Goal: Complete application form

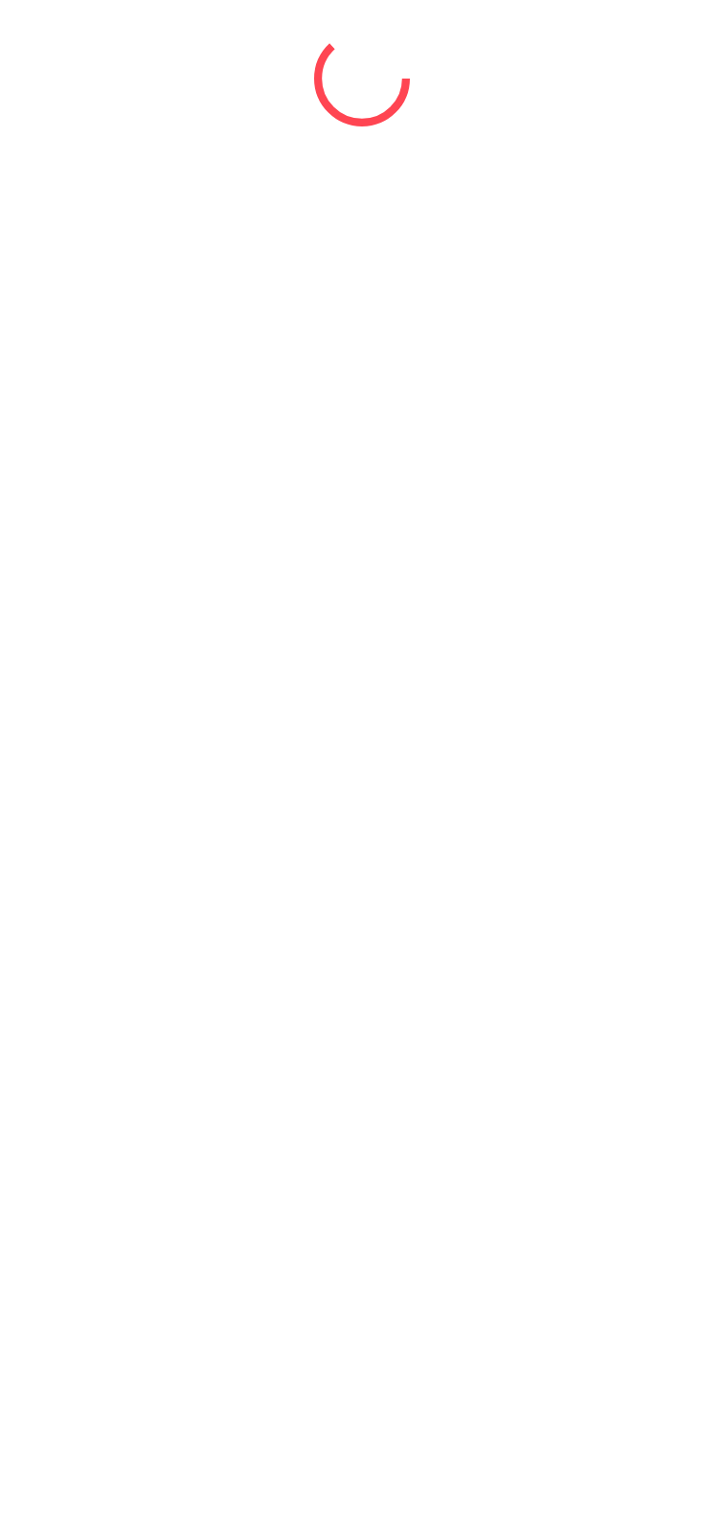
select select "*"
select select "****"
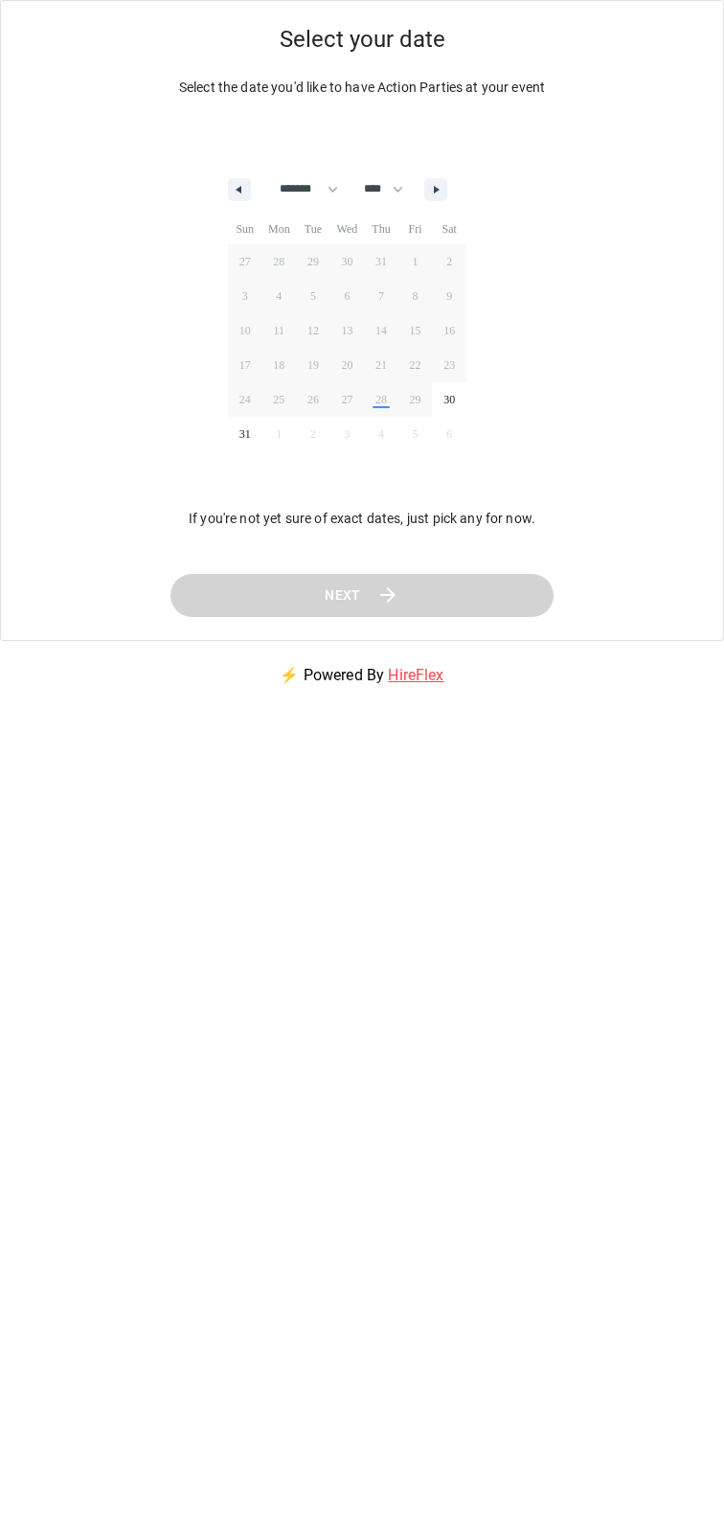
click at [444, 187] on icon "button" at bounding box center [439, 190] width 10 height 8
select select "*"
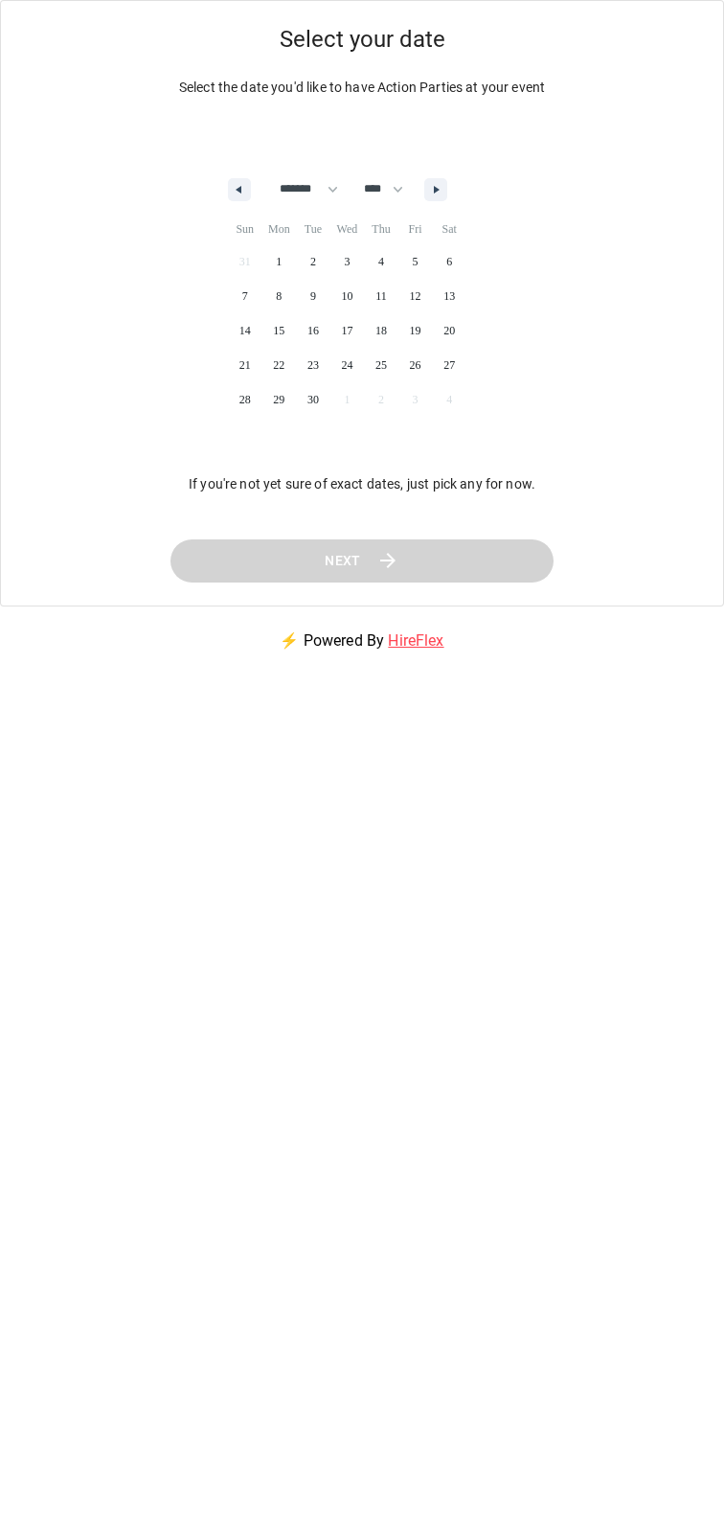
click at [455, 330] on span "20" at bounding box center [449, 330] width 11 height 34
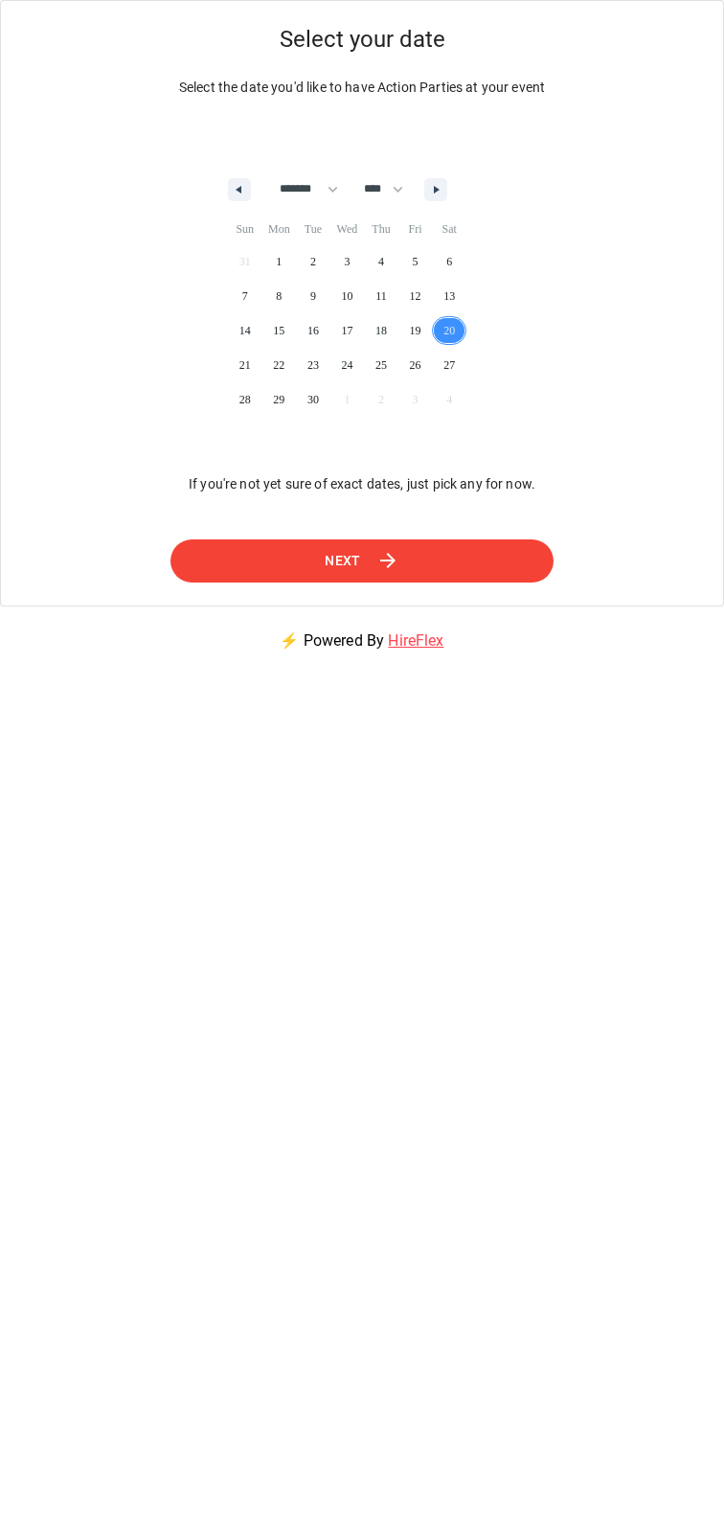
click at [487, 559] on button "Next" at bounding box center [363, 560] width 392 height 43
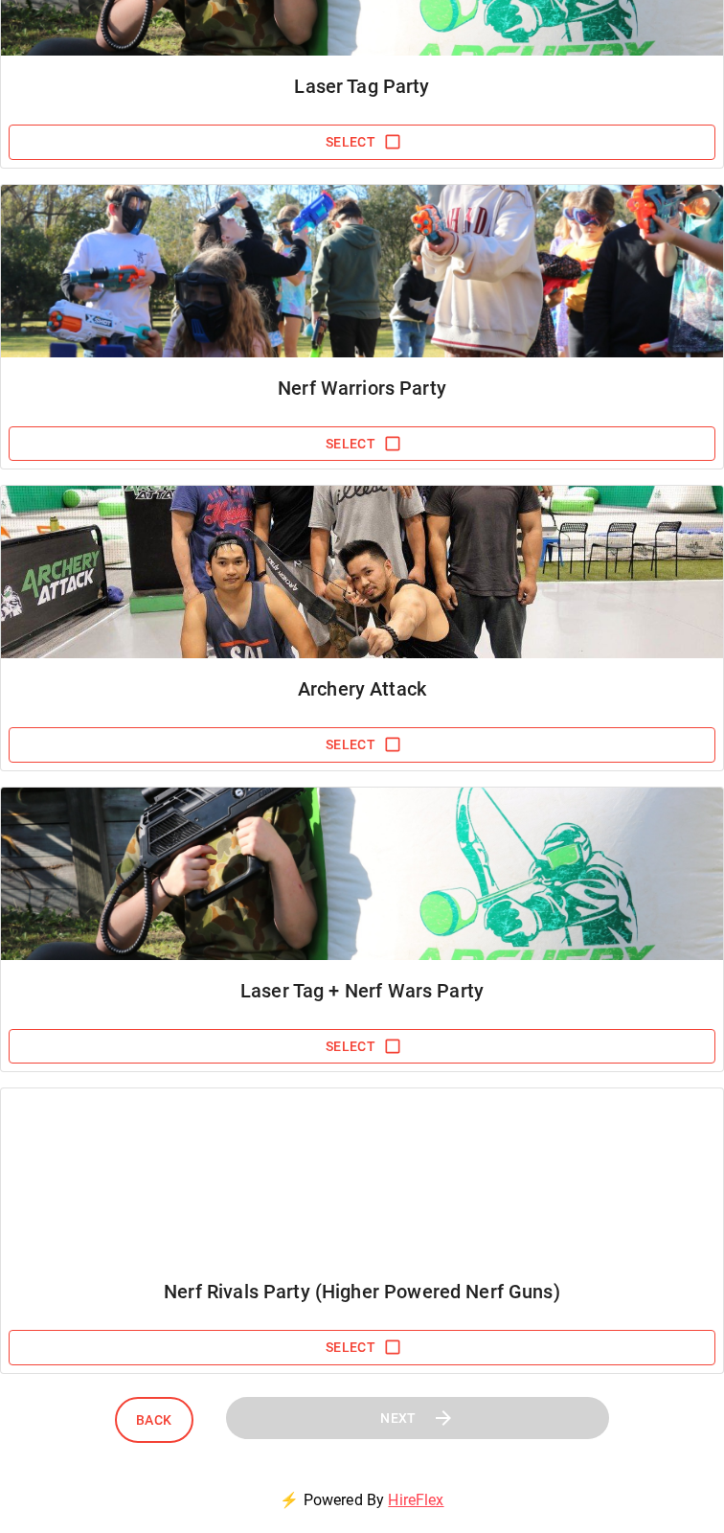
scroll to position [217, 0]
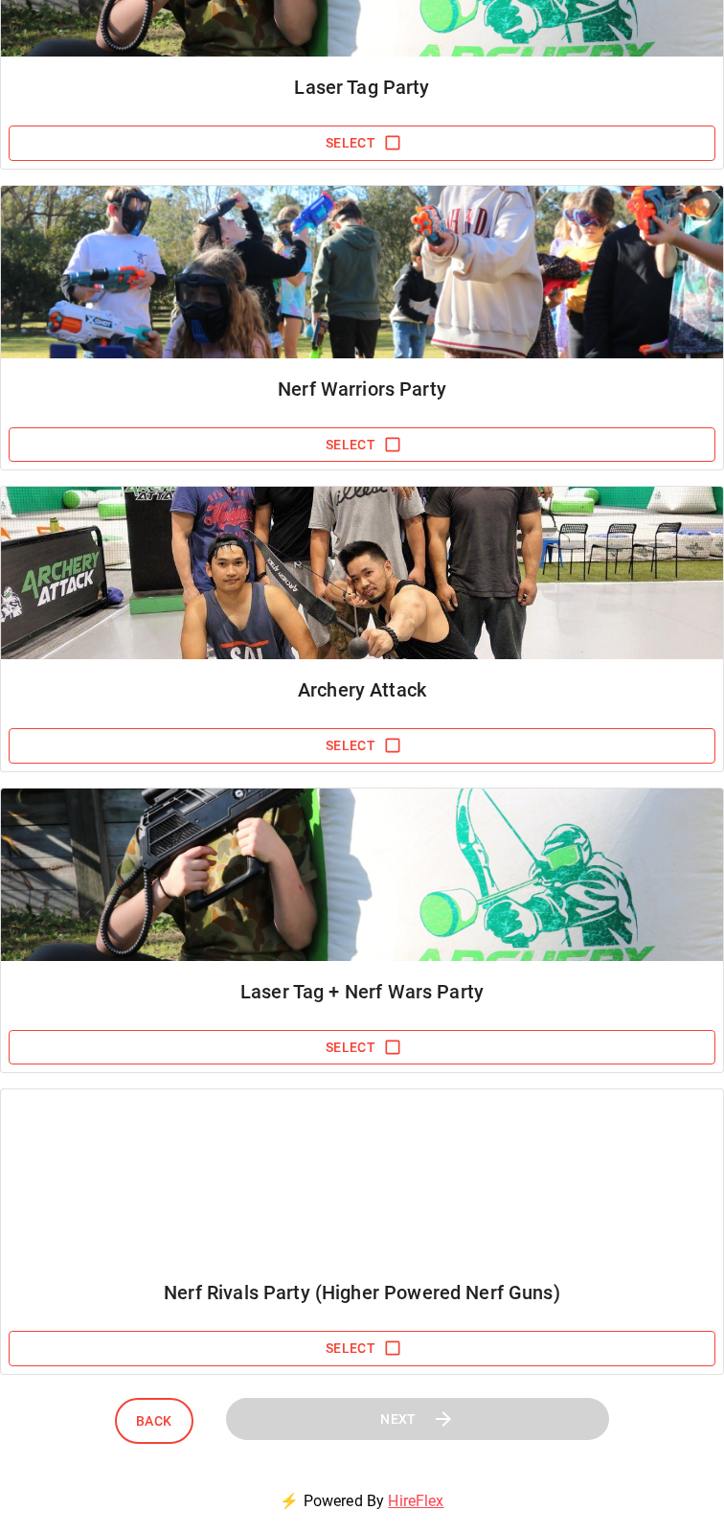
click at [81, 1030] on button "Select" at bounding box center [362, 1047] width 707 height 35
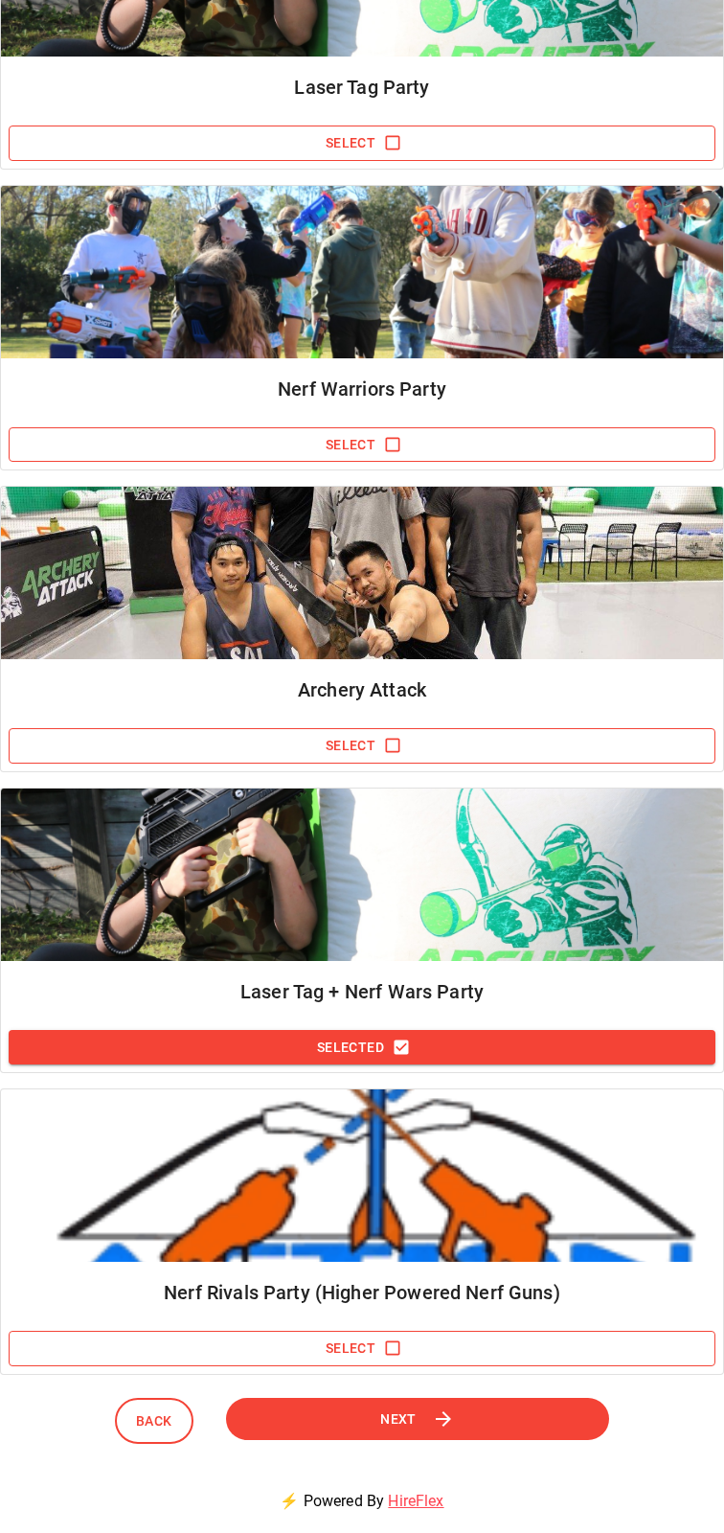
click at [541, 1427] on button "Next" at bounding box center [417, 1419] width 394 height 44
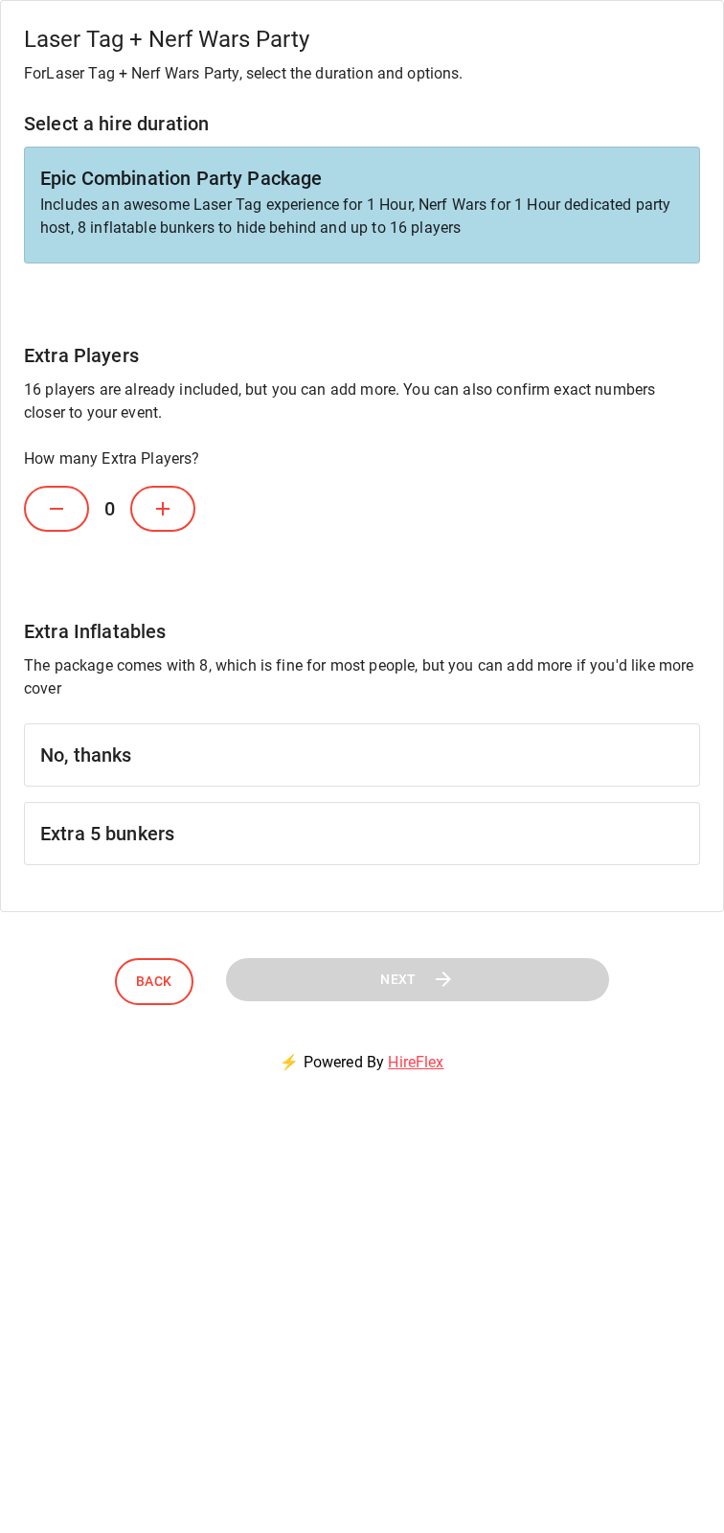
click at [64, 740] on h6 "No, thanks" at bounding box center [362, 755] width 644 height 31
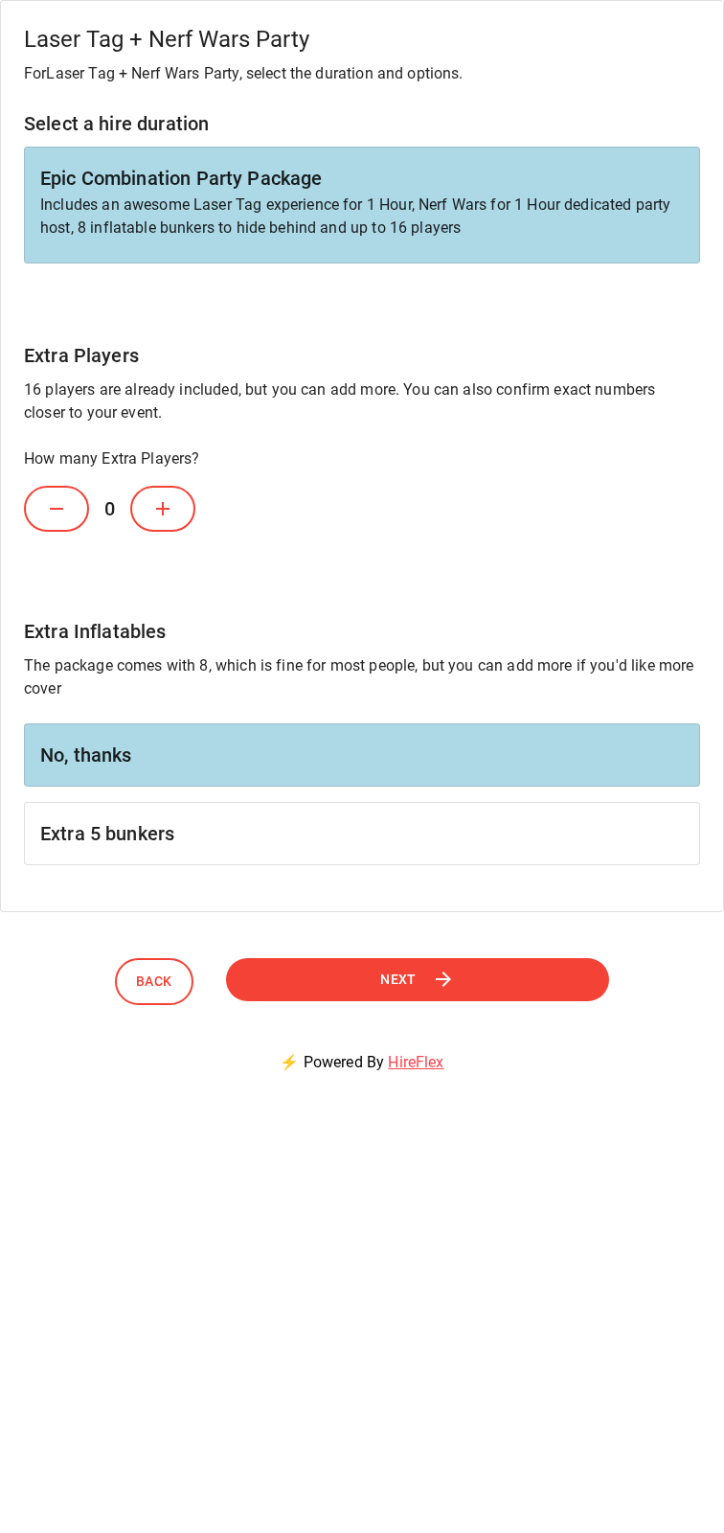
click at [526, 977] on button "Next" at bounding box center [418, 979] width 384 height 43
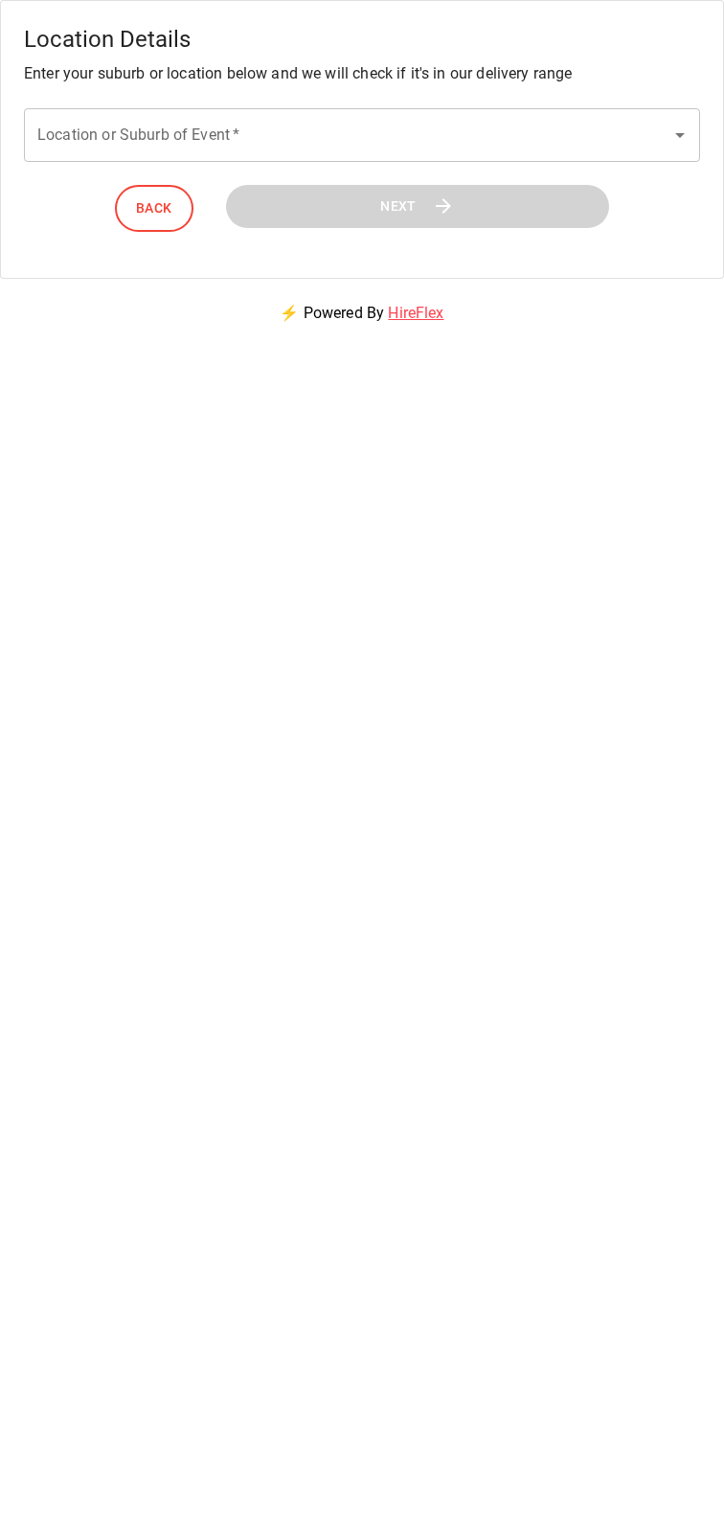
click at [282, 137] on input "Location or Suburb of Event   *" at bounding box center [348, 135] width 630 height 36
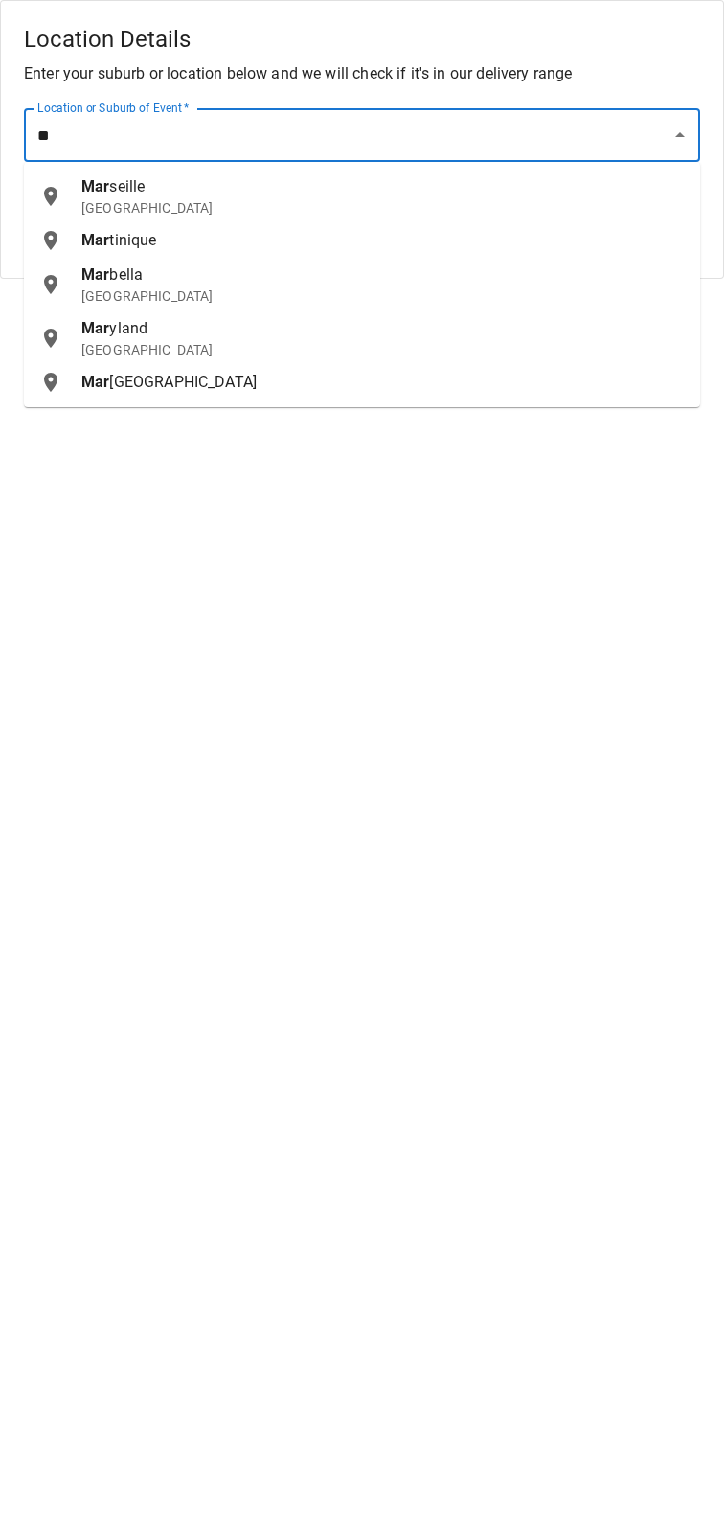
type input "*"
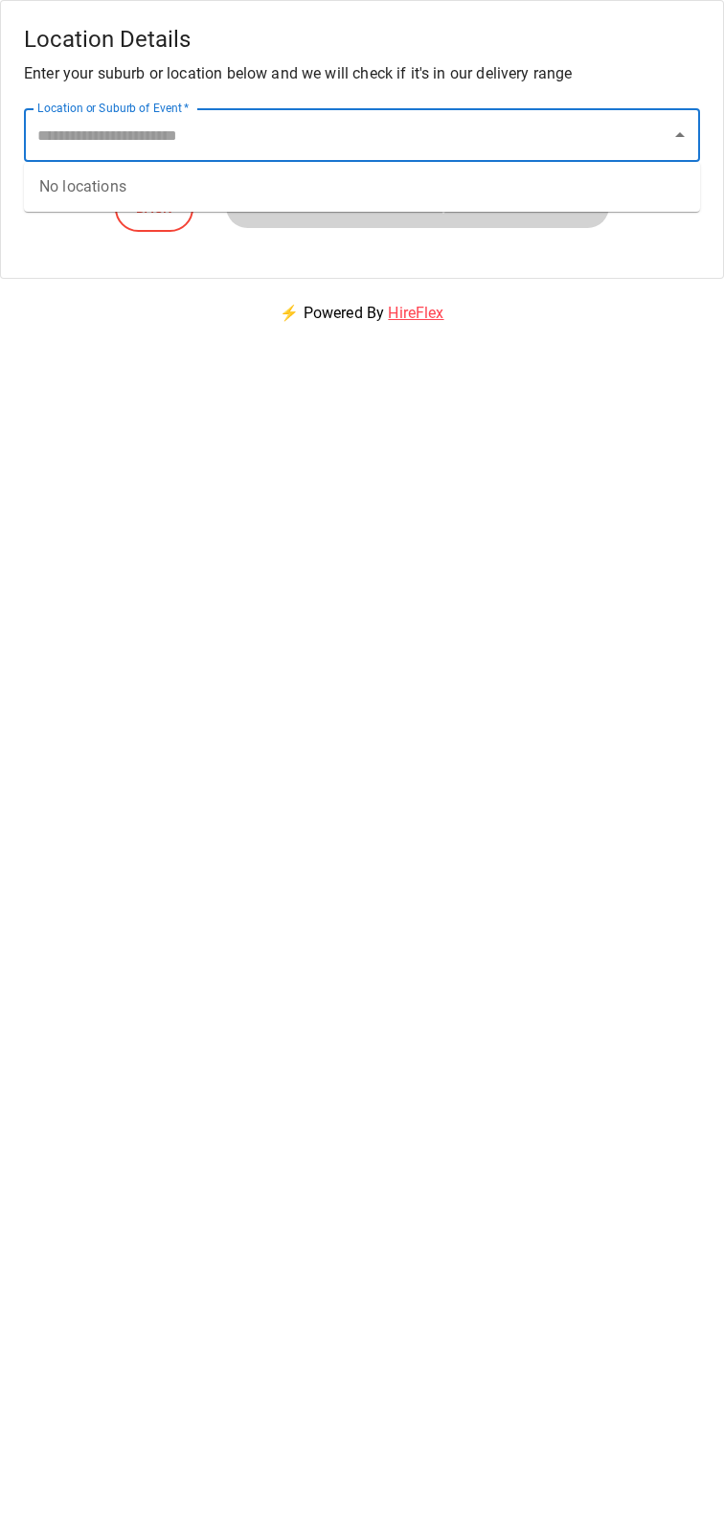
click at [576, 126] on input "Location or Suburb of Event   *" at bounding box center [348, 135] width 630 height 36
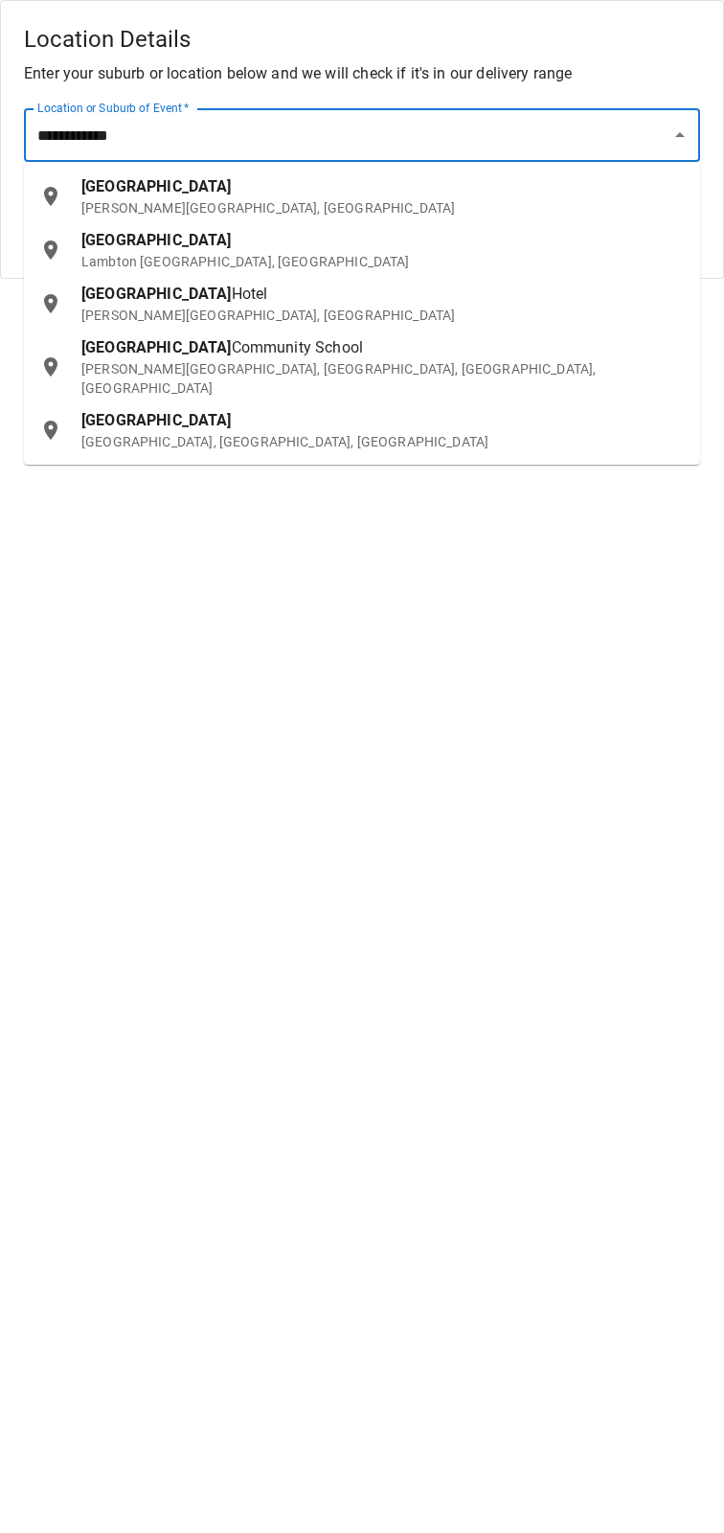
click at [117, 253] on p "Lambton [GEOGRAPHIC_DATA], [GEOGRAPHIC_DATA]" at bounding box center [383, 261] width 604 height 19
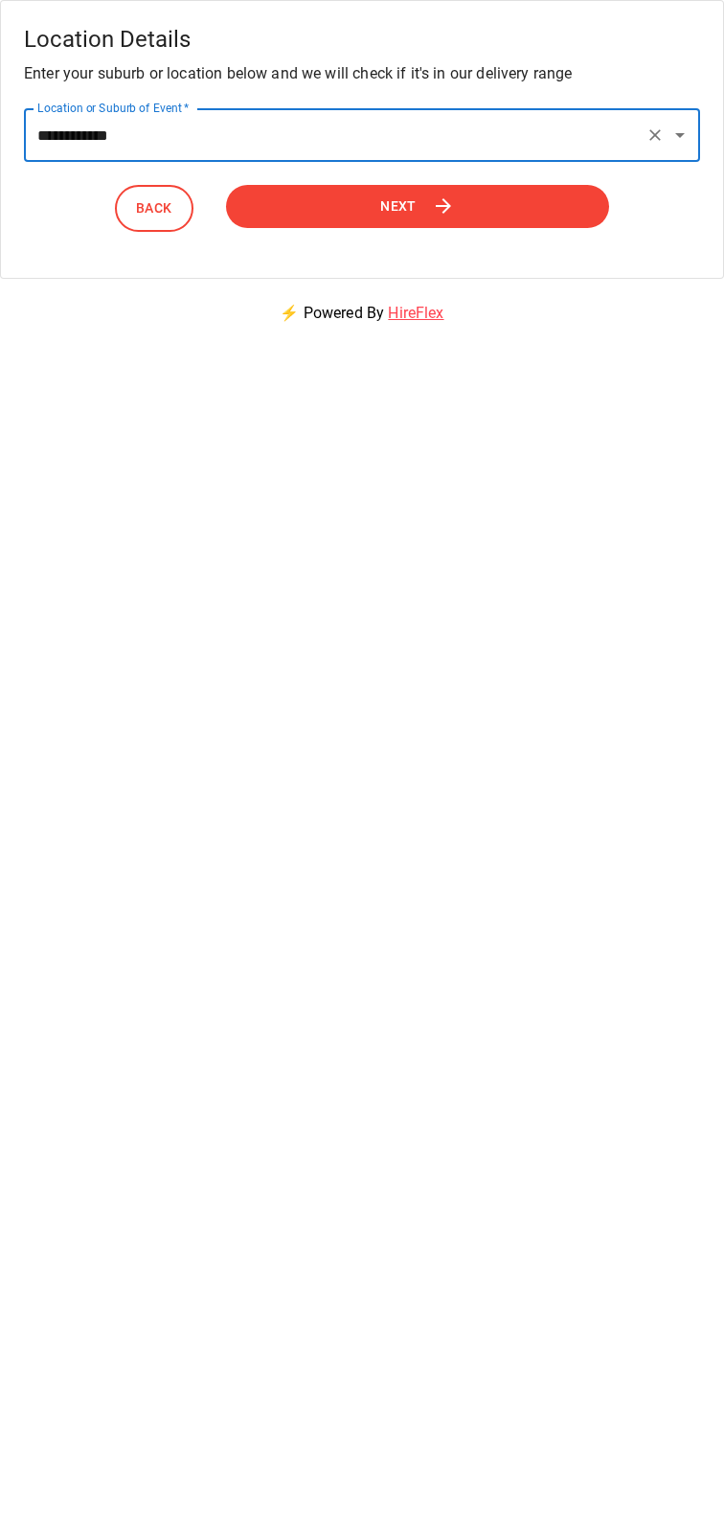
type input "**********"
click at [481, 218] on button "Next" at bounding box center [418, 206] width 384 height 43
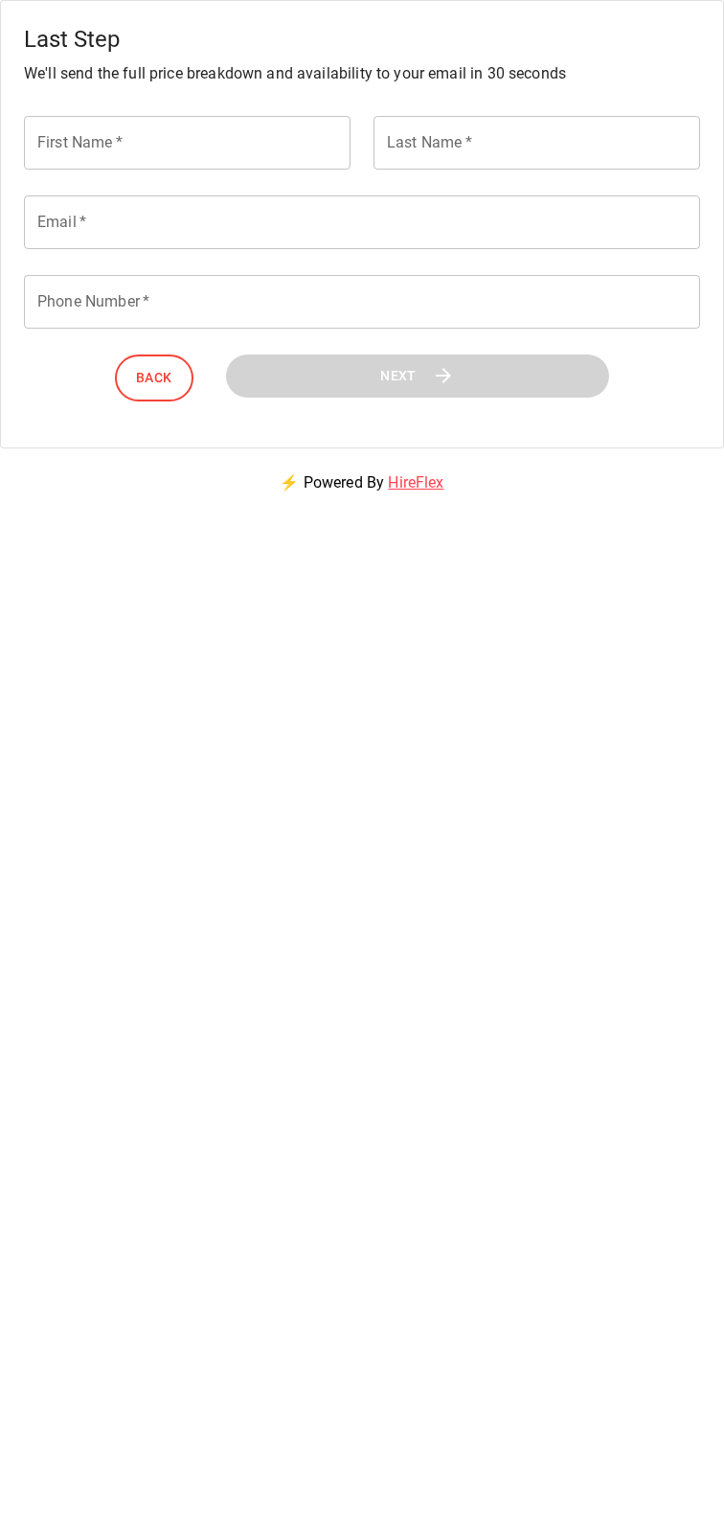
click at [80, 145] on div "First Name   * First Name   *" at bounding box center [187, 143] width 327 height 54
type input "*****"
click at [547, 146] on input "Last Name   *" at bounding box center [537, 143] width 327 height 54
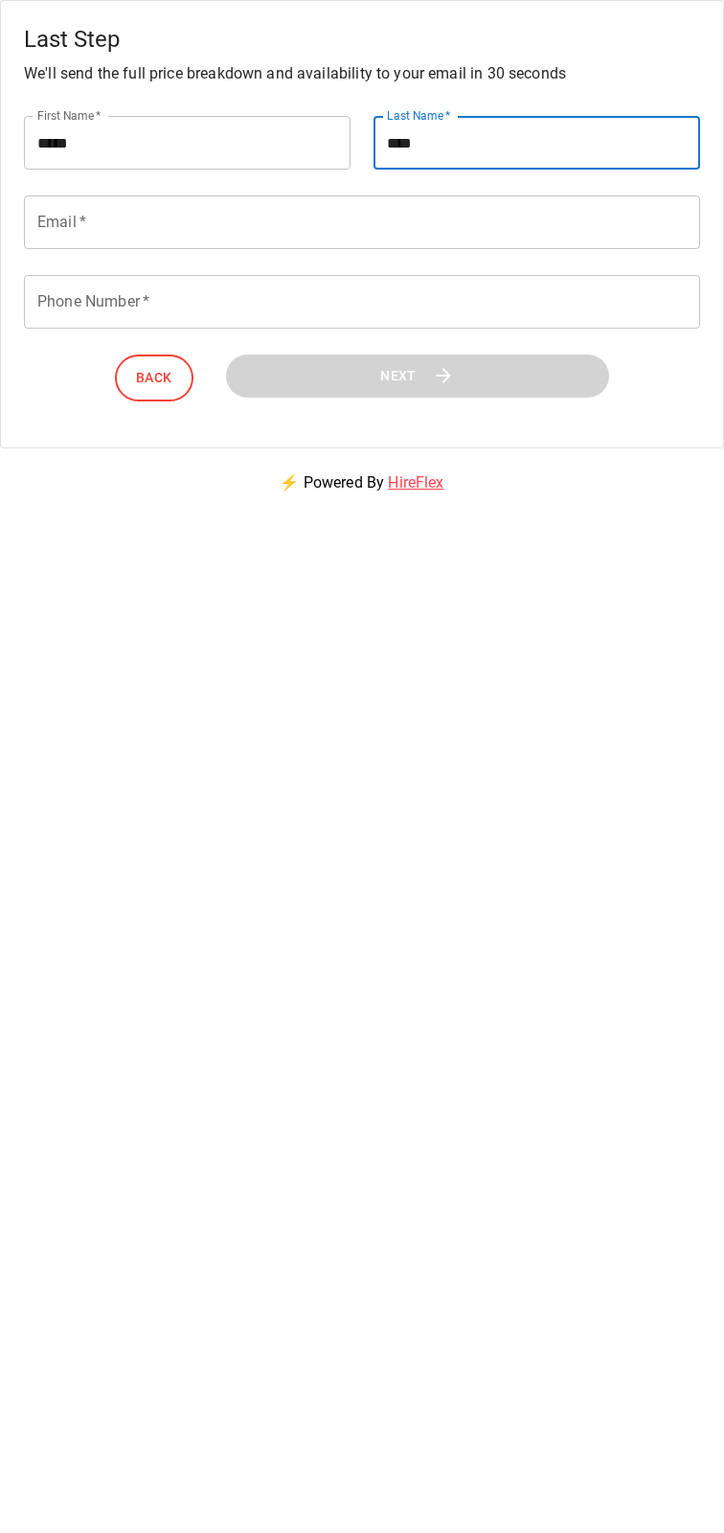
type input "****"
click at [335, 218] on input "Email   *" at bounding box center [362, 222] width 676 height 54
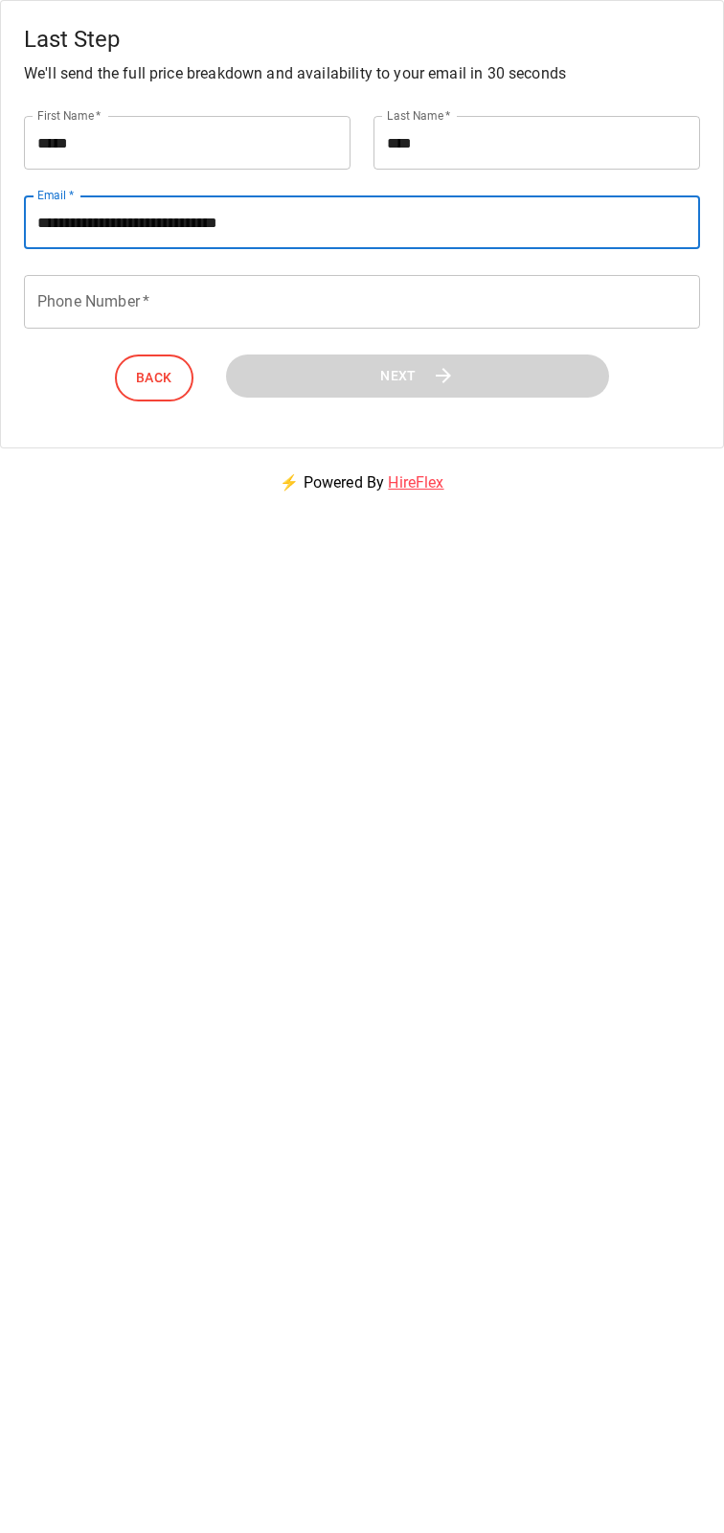
type input "**********"
click at [456, 316] on input "Phone Number   *" at bounding box center [362, 302] width 676 height 54
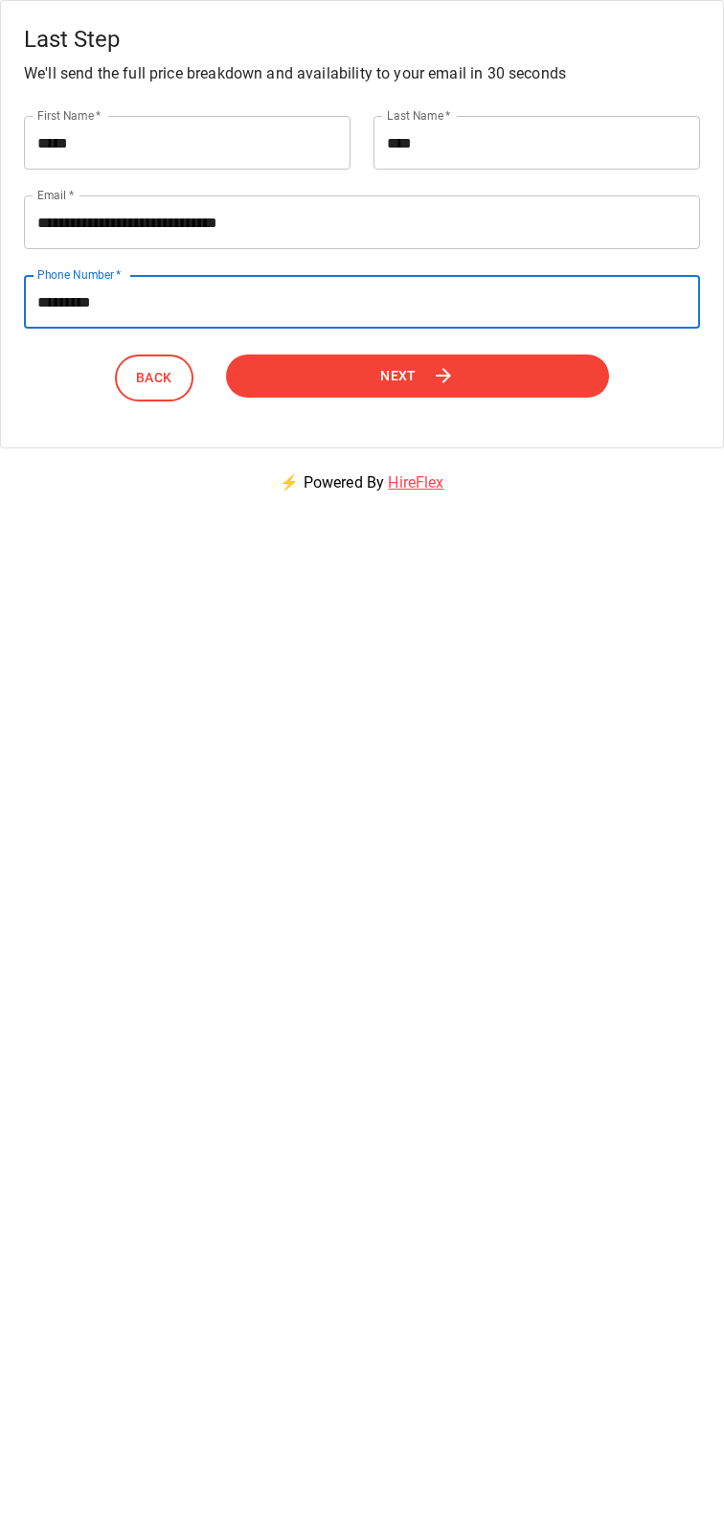
type input "**********"
click at [494, 385] on button "Next" at bounding box center [417, 375] width 383 height 43
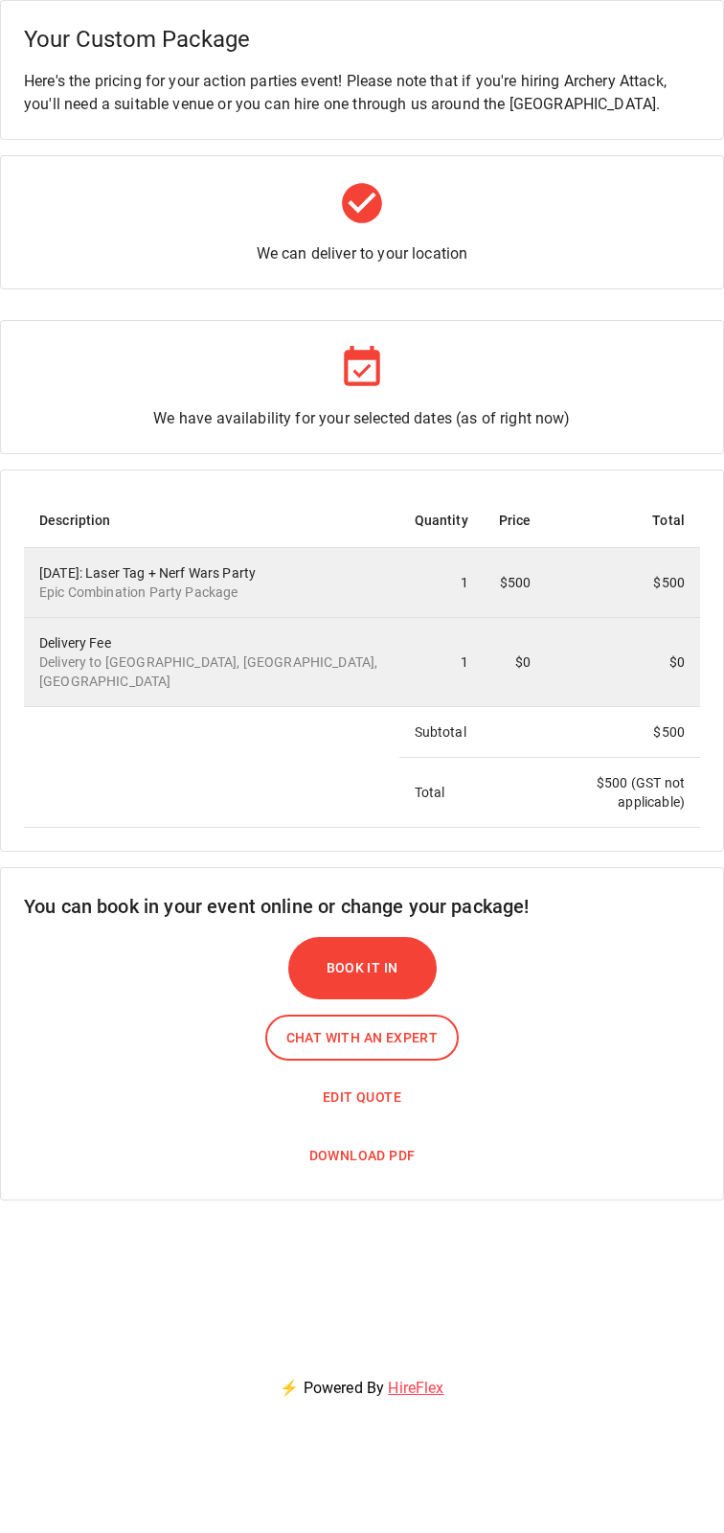
click at [365, 1086] on span "Edit Quote" at bounding box center [362, 1098] width 79 height 24
select select "*"
select select "****"
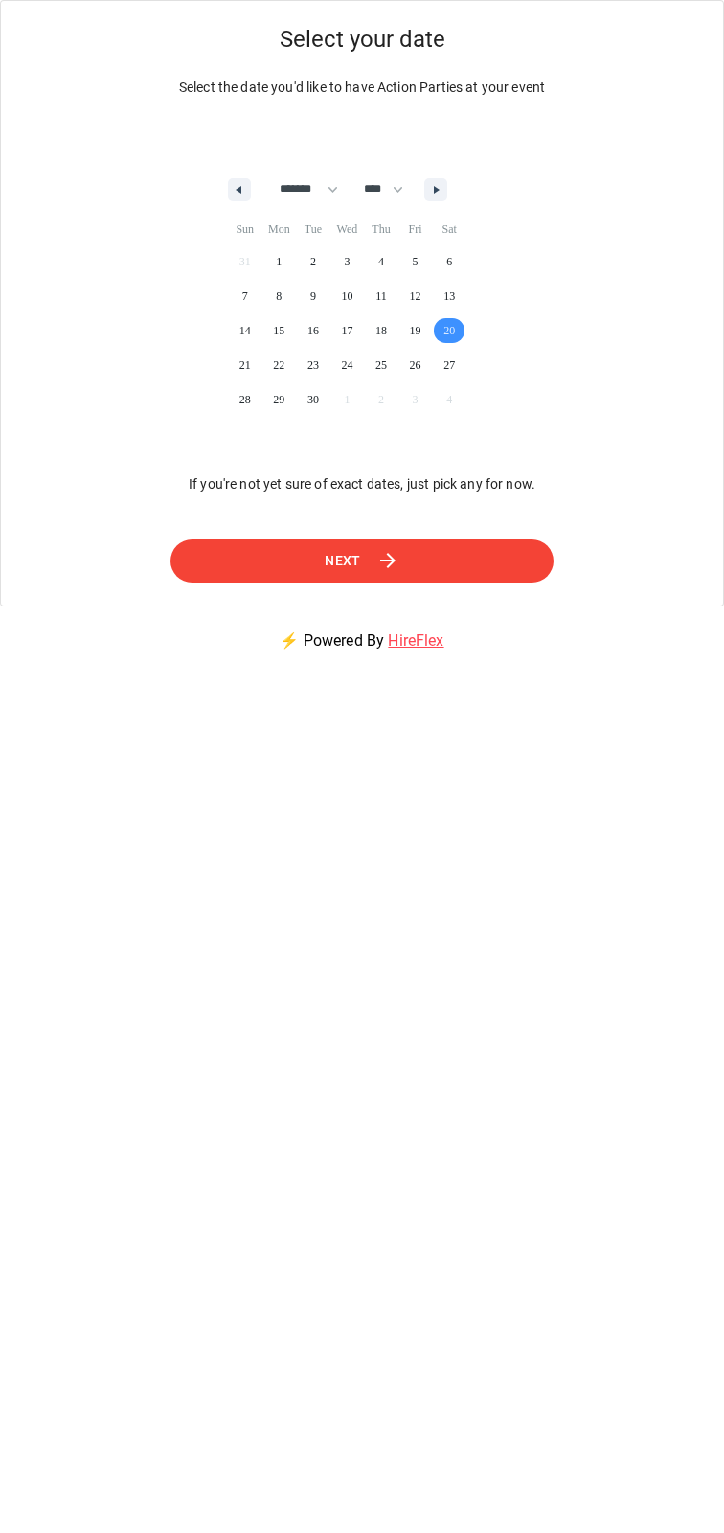
click at [464, 557] on button "Next" at bounding box center [362, 560] width 385 height 43
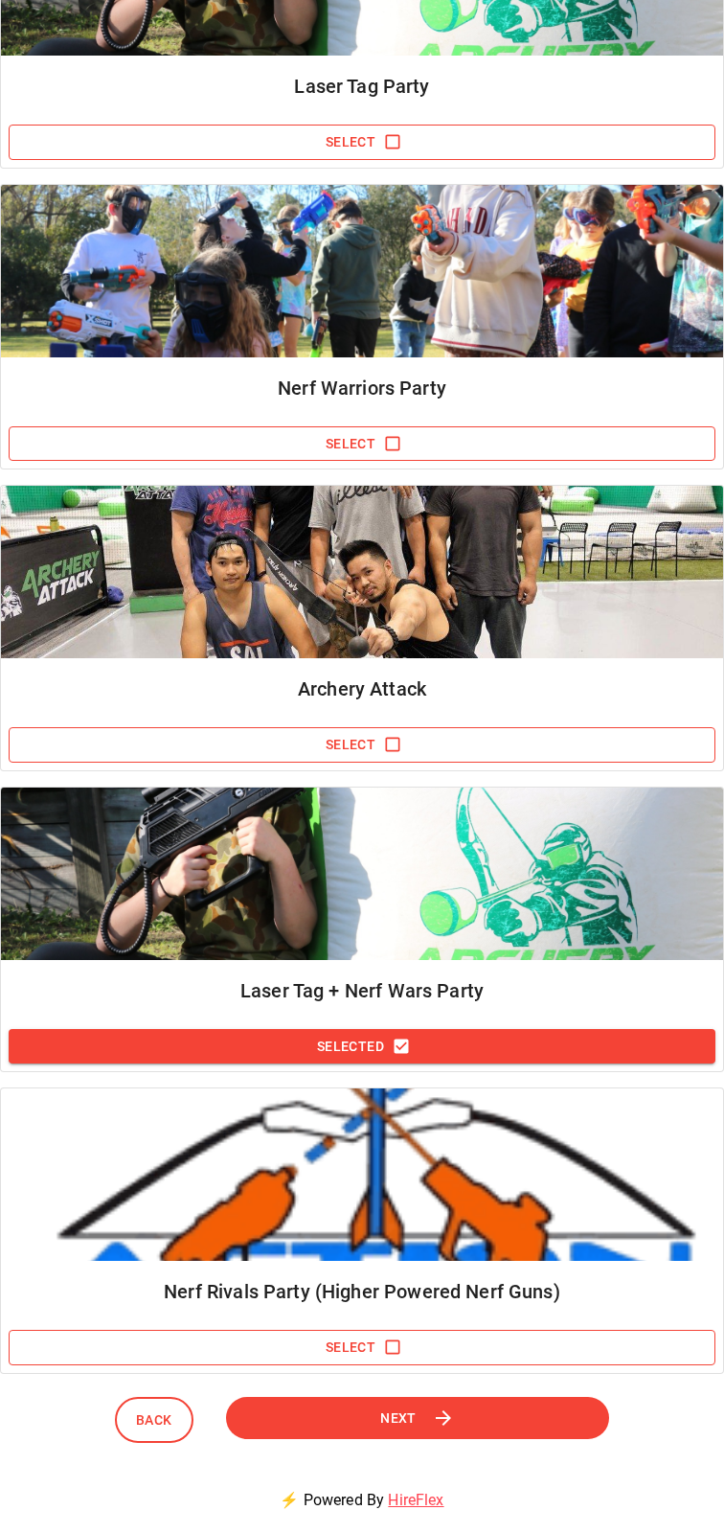
scroll to position [217, 0]
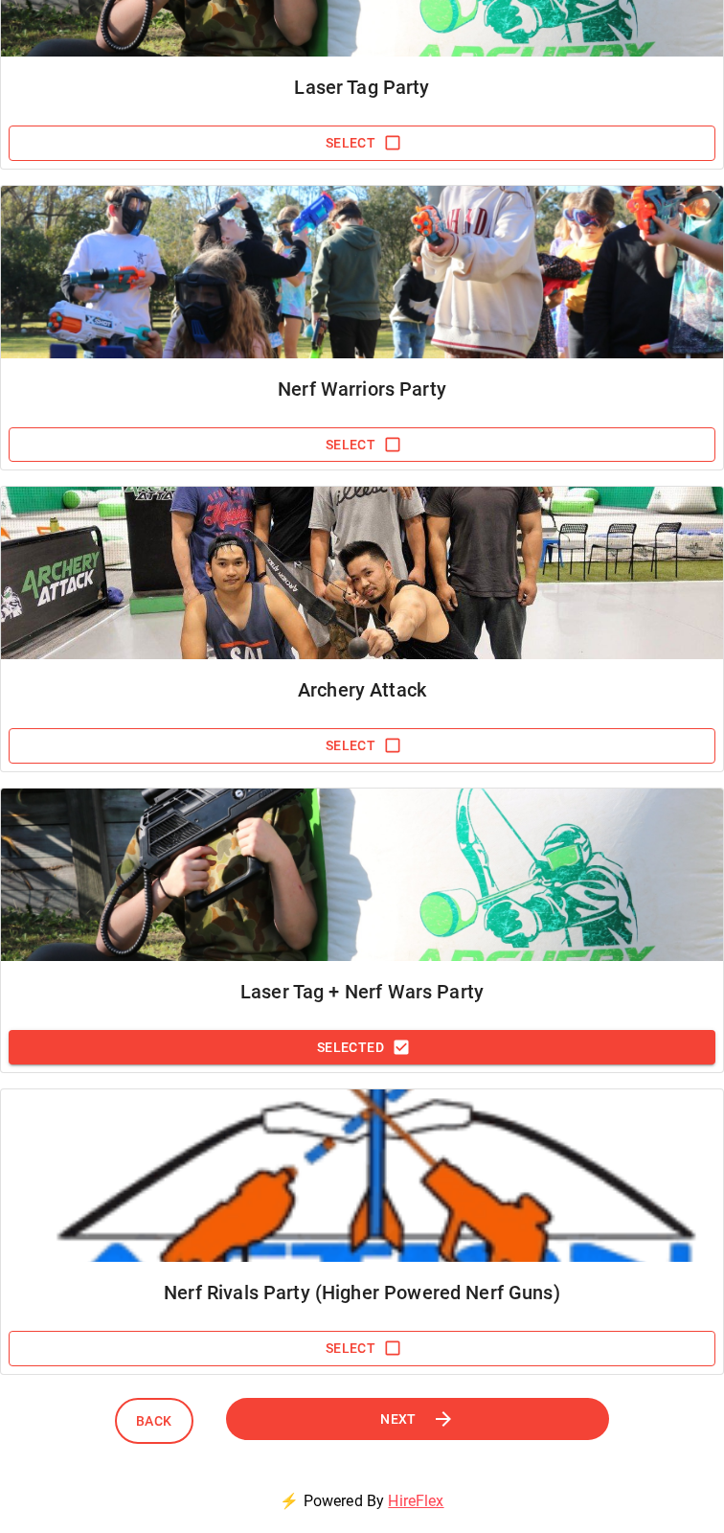
click at [536, 1333] on button "Select" at bounding box center [362, 1348] width 707 height 35
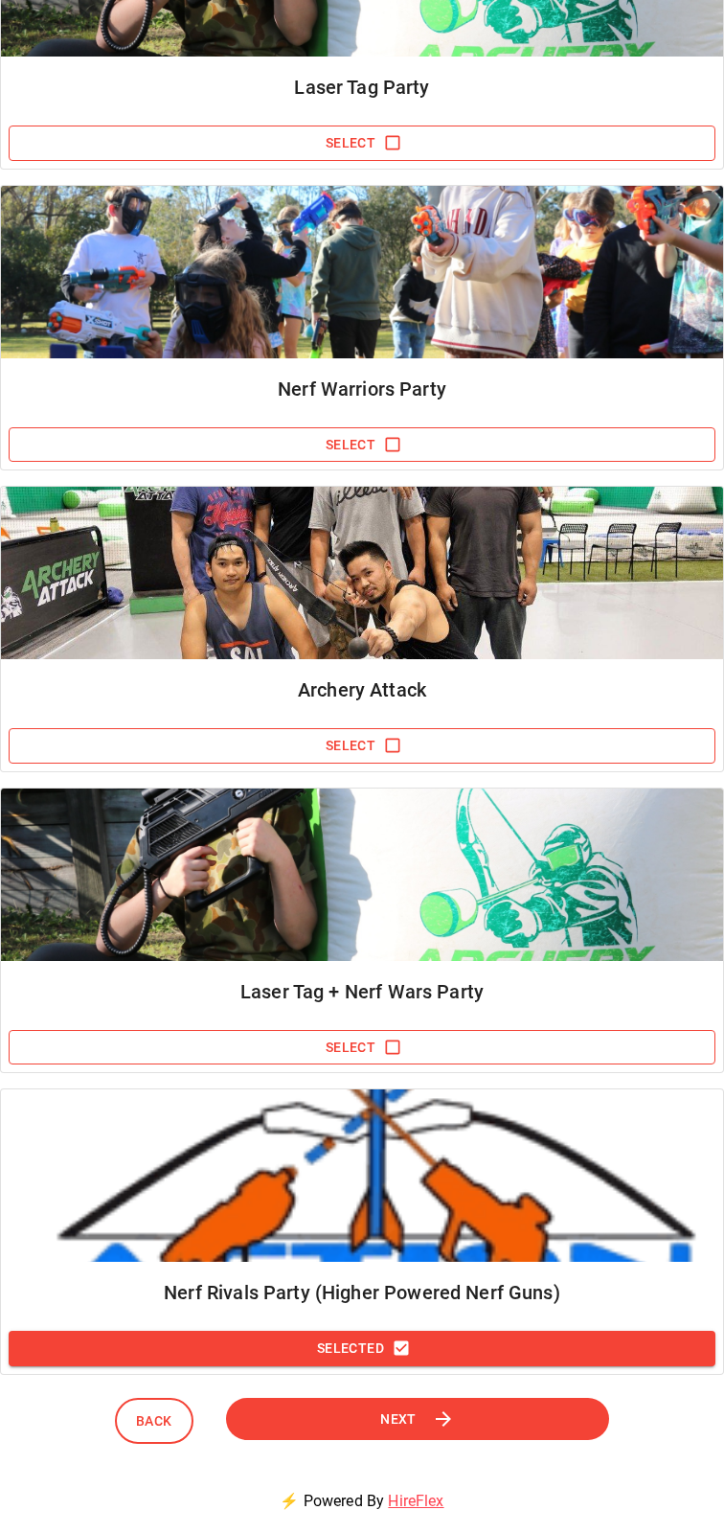
click at [515, 1435] on button "Next" at bounding box center [418, 1418] width 402 height 45
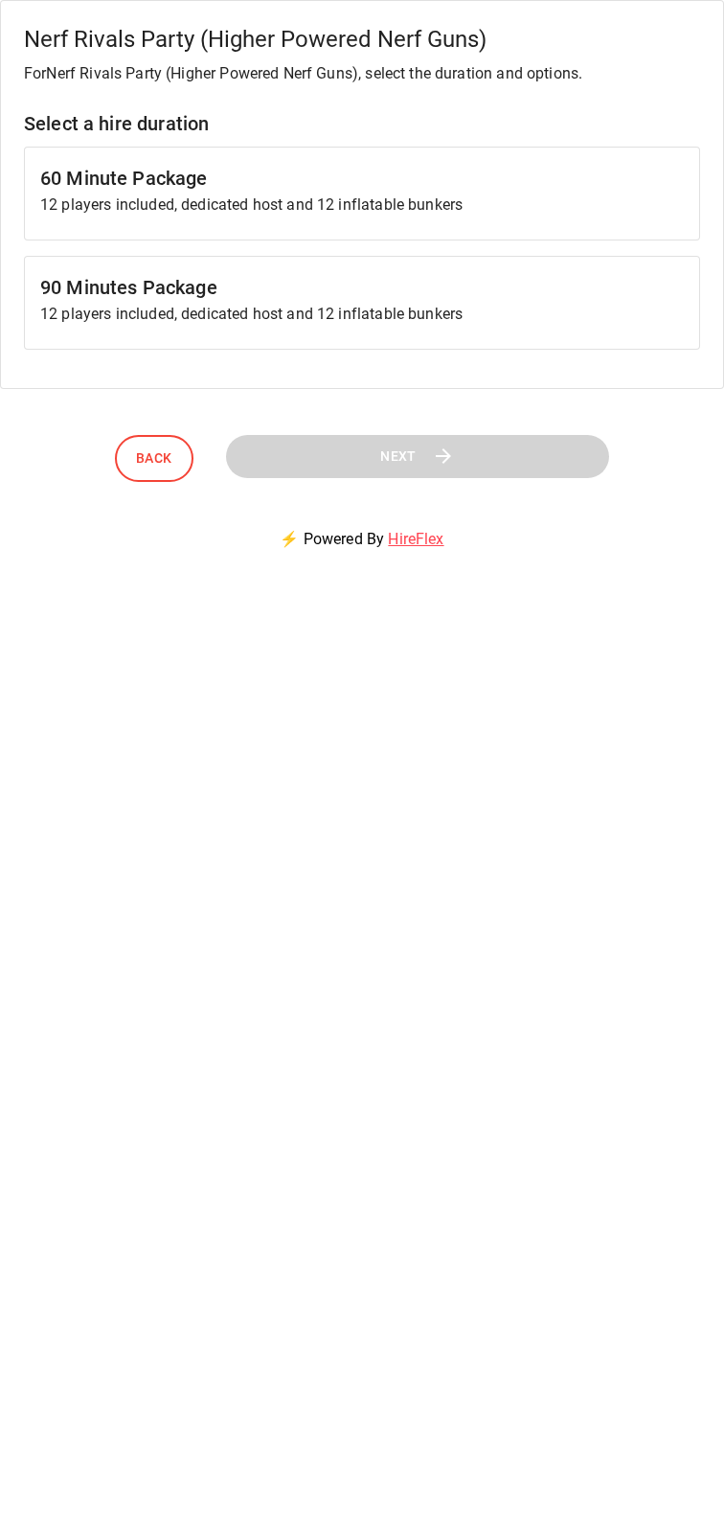
click at [84, 180] on h6 "60 Minute Package" at bounding box center [362, 178] width 644 height 31
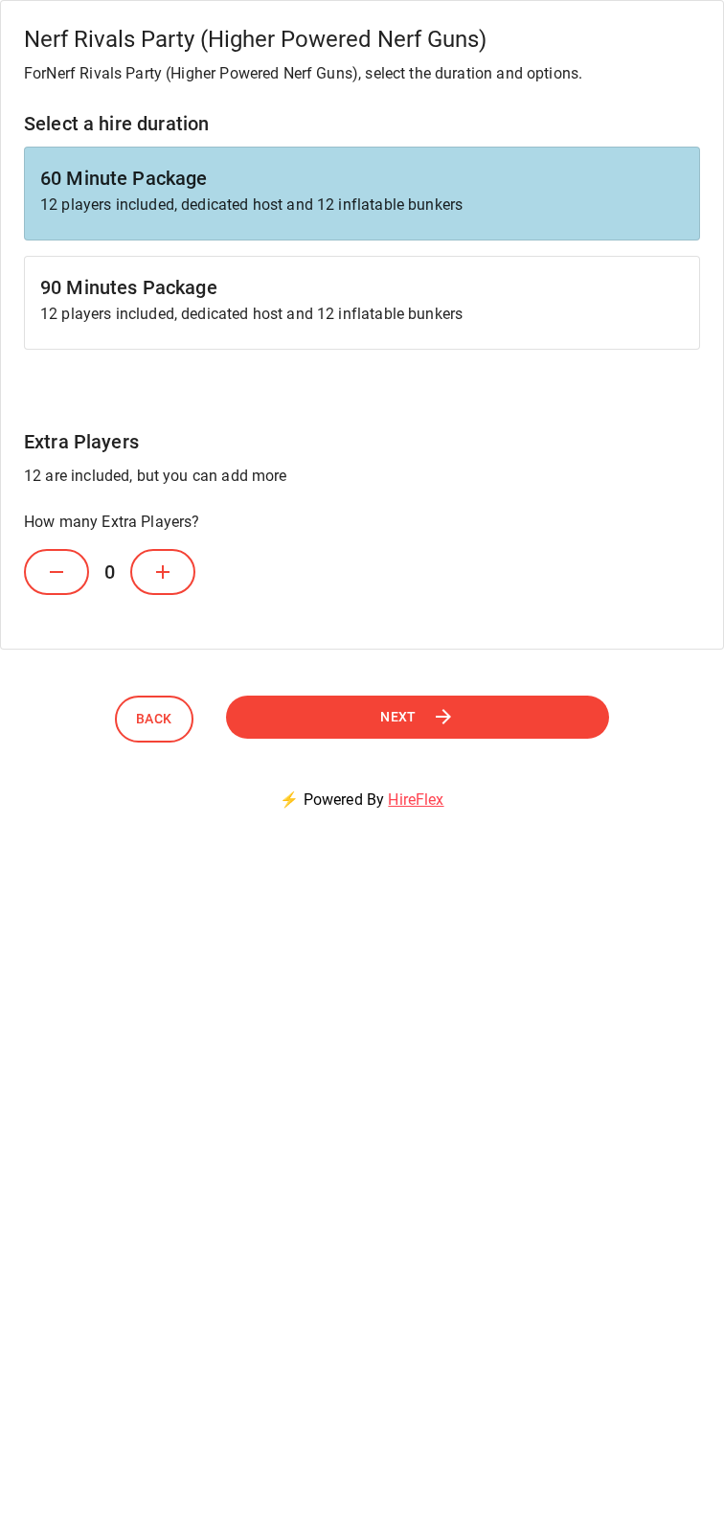
click at [474, 715] on button "Next" at bounding box center [417, 717] width 384 height 43
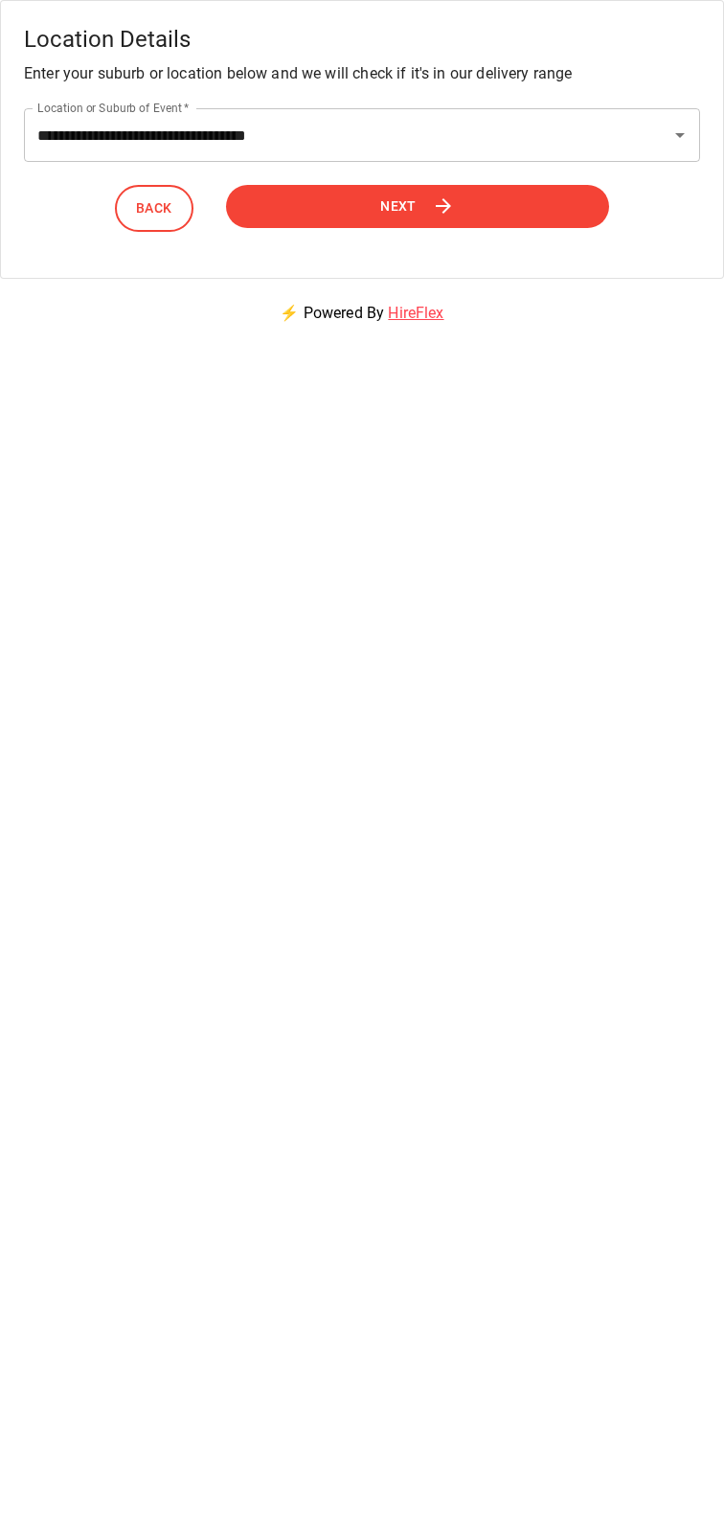
click at [563, 202] on button "Next" at bounding box center [417, 206] width 383 height 43
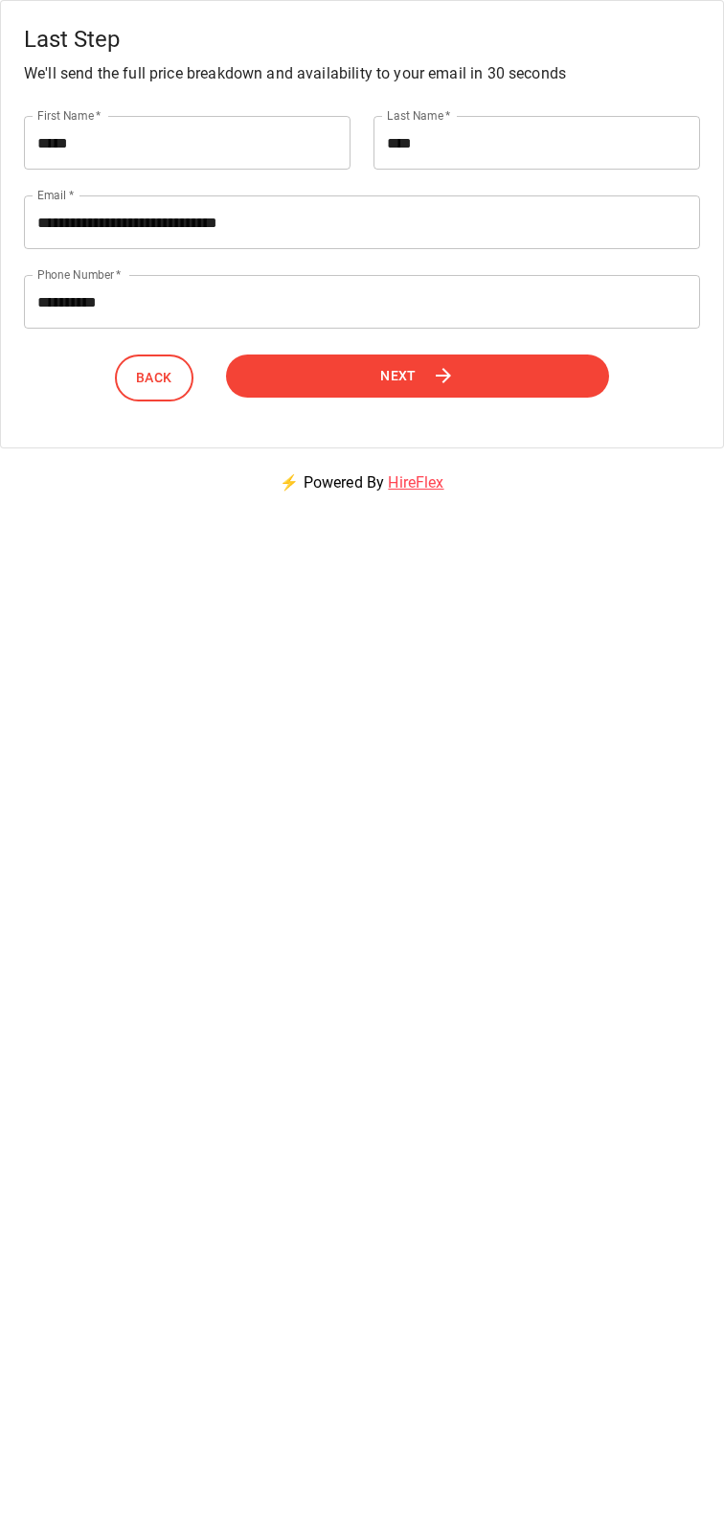
click at [511, 376] on button "Next" at bounding box center [417, 375] width 385 height 43
